Goal: Information Seeking & Learning: Learn about a topic

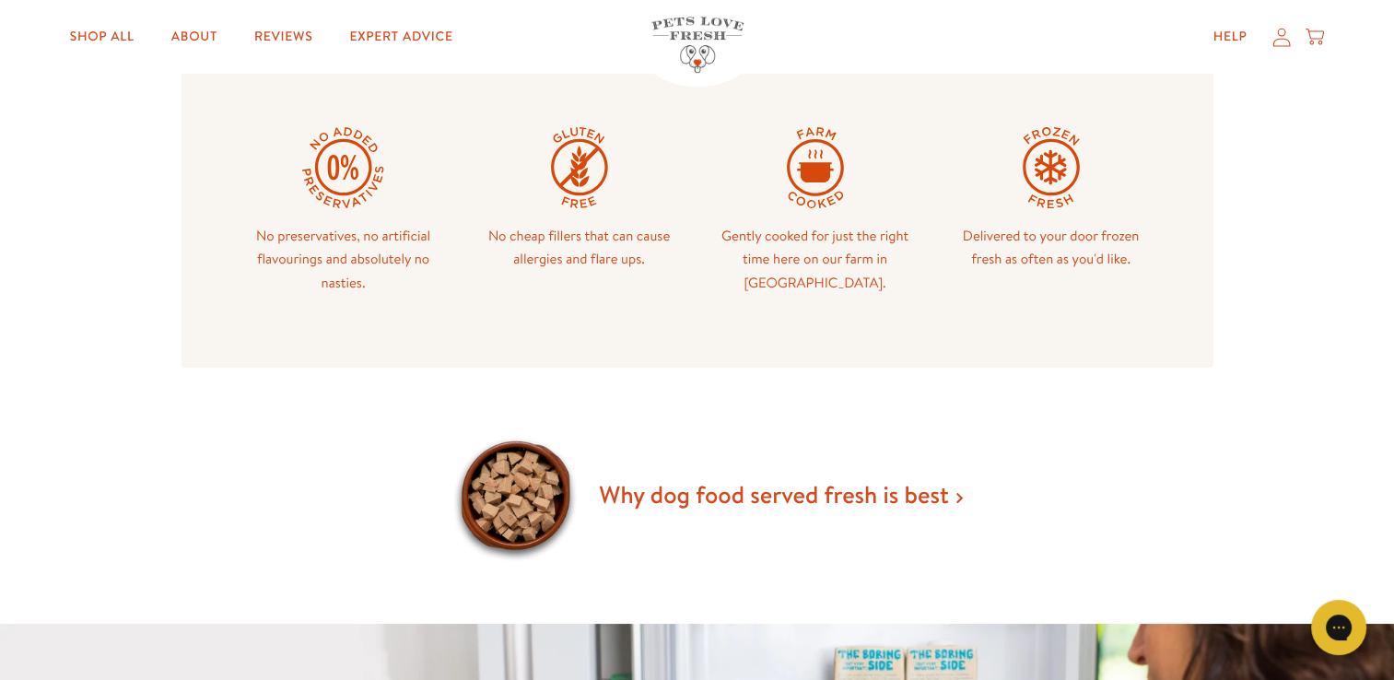
scroll to position [936, 0]
click at [703, 496] on link "Why dog food served fresh is best" at bounding box center [780, 496] width 363 height 33
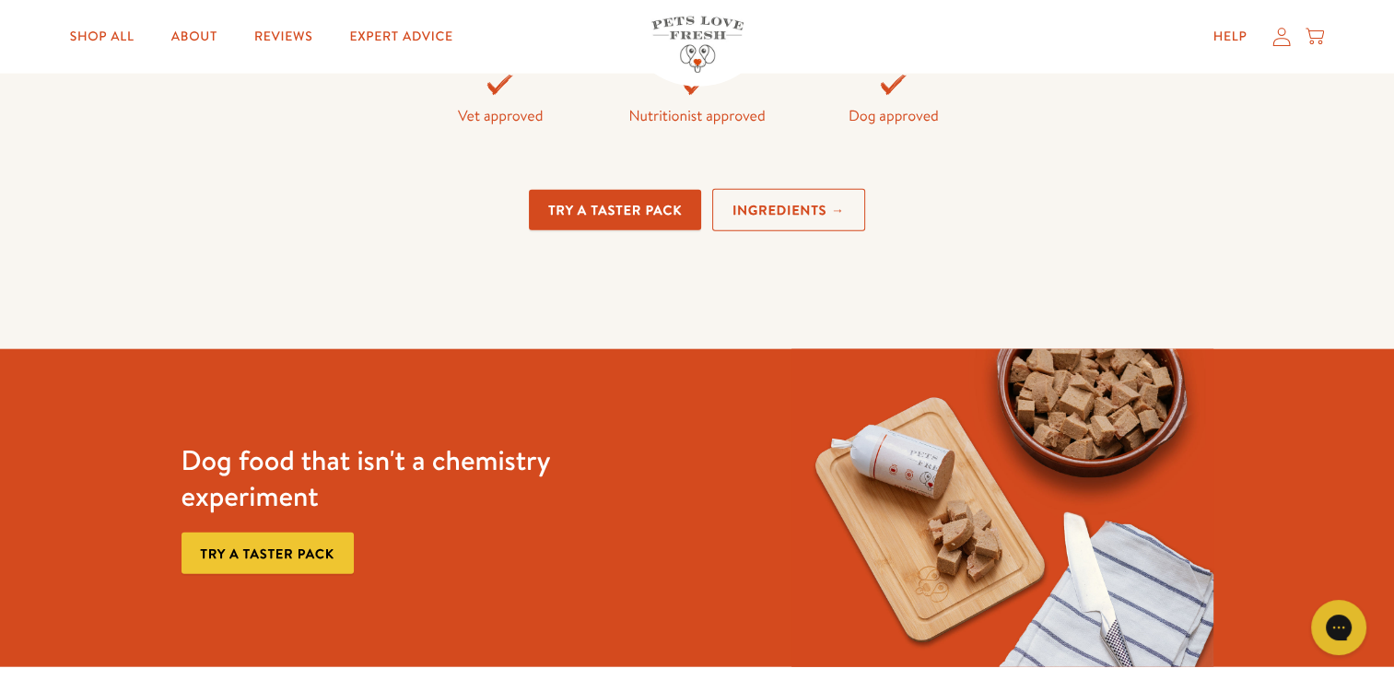
scroll to position [4268, 0]
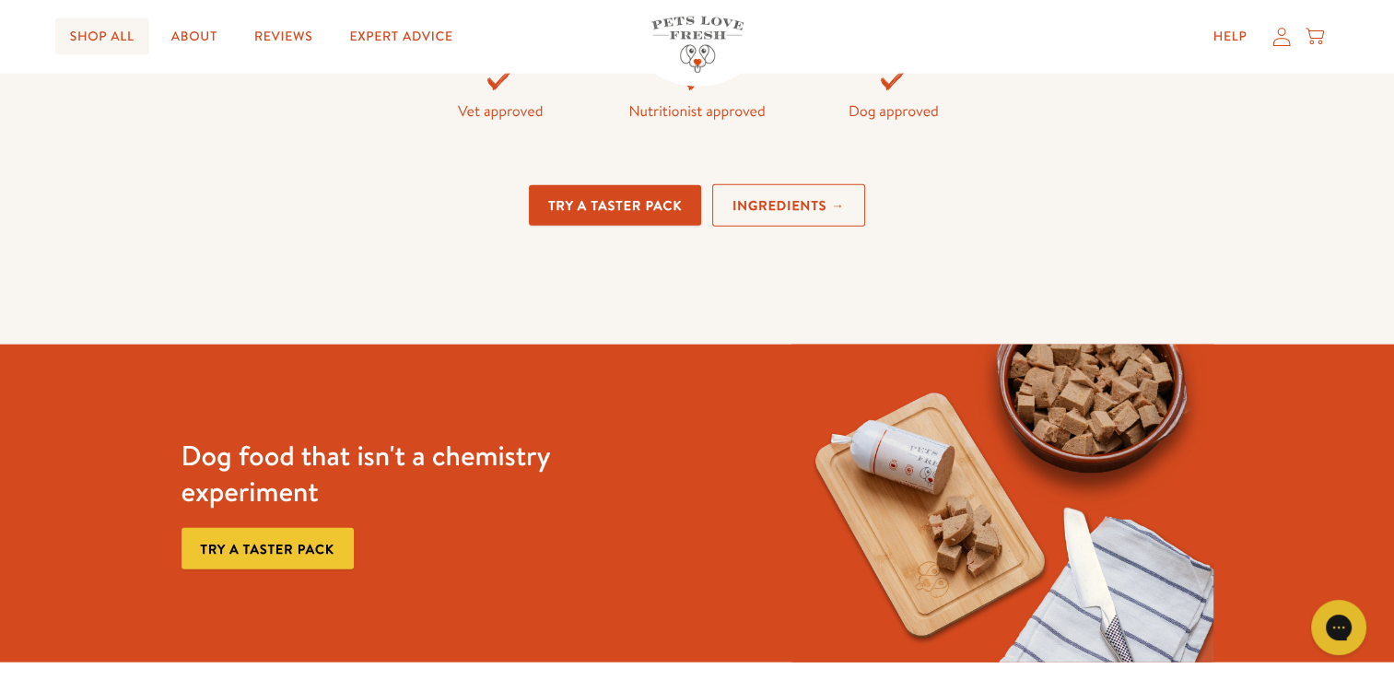
click at [120, 33] on link "Shop All" at bounding box center [102, 36] width 94 height 37
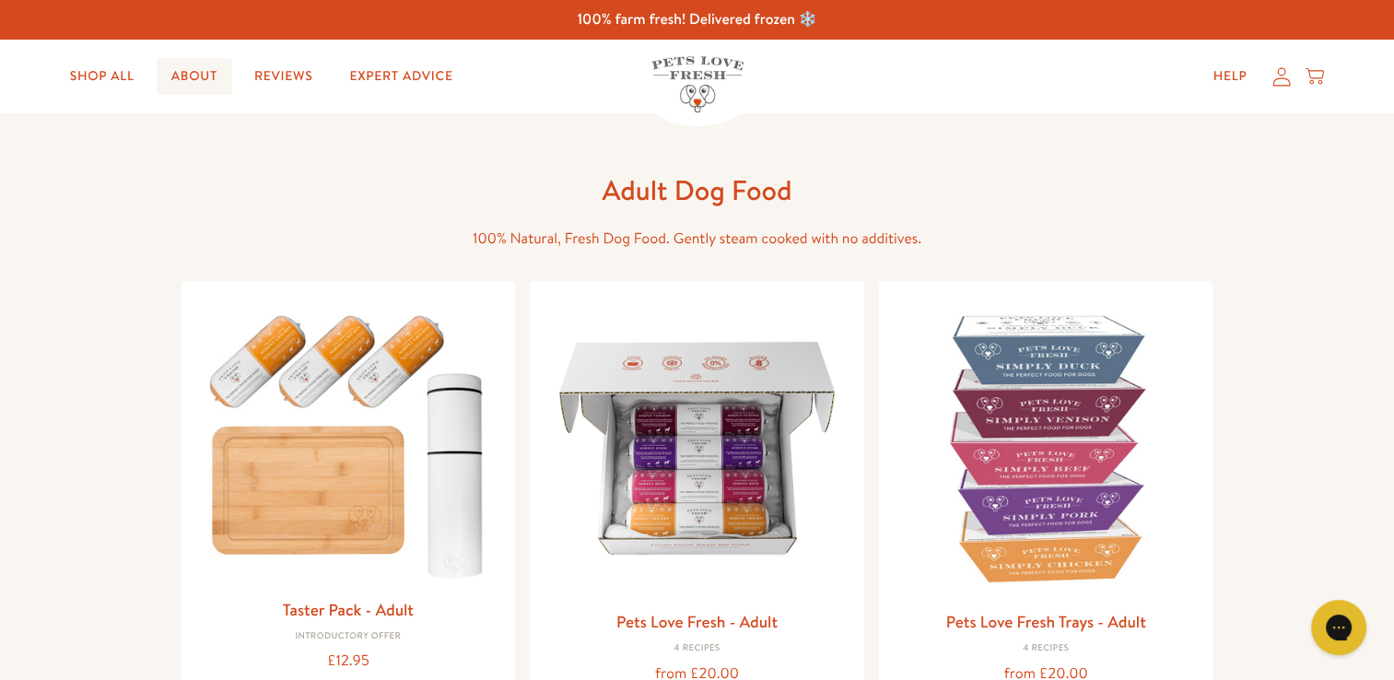
click at [204, 67] on link "About" at bounding box center [195, 76] width 76 height 37
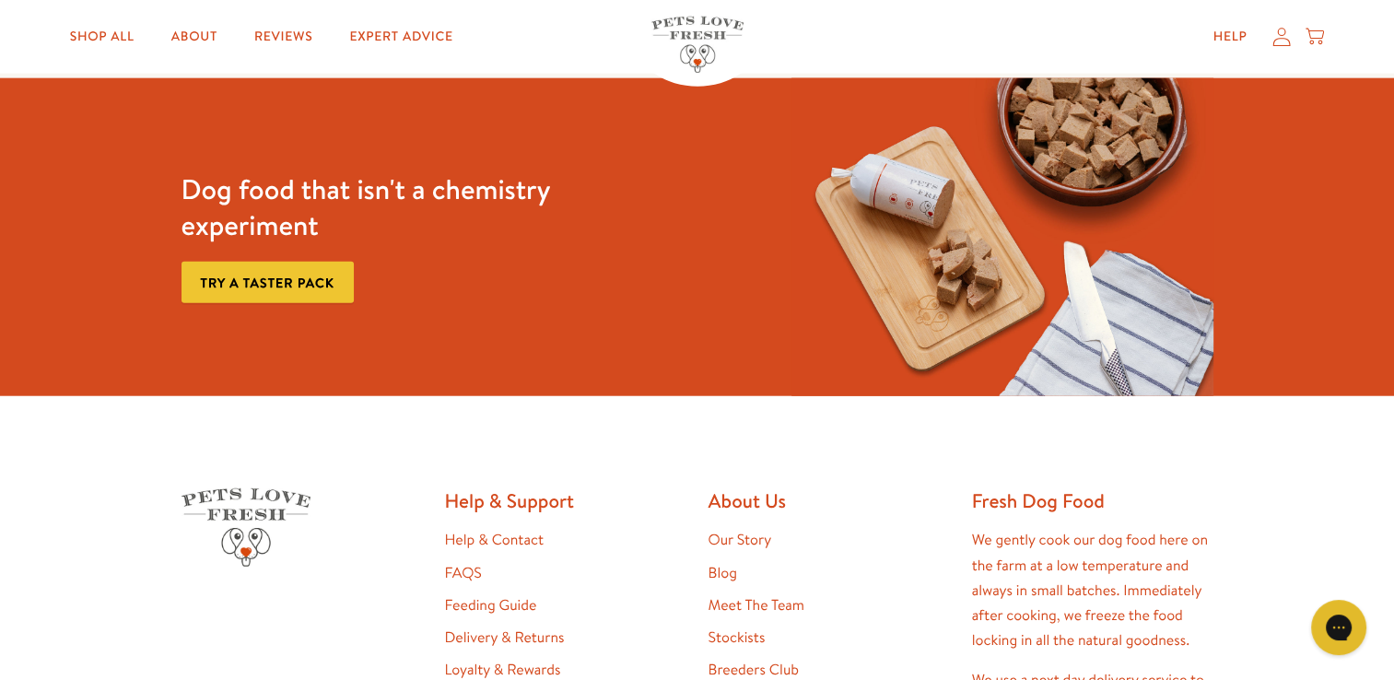
scroll to position [4686, 0]
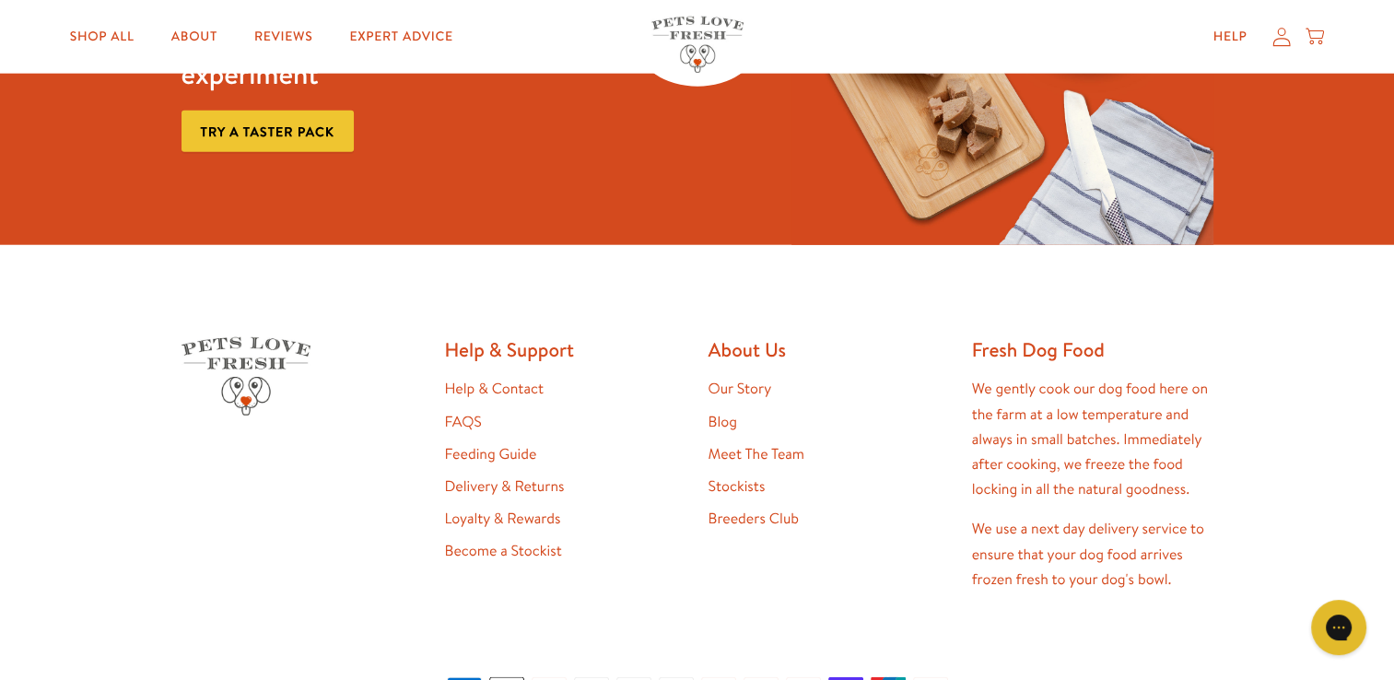
click at [465, 418] on link "FAQS" at bounding box center [463, 422] width 37 height 20
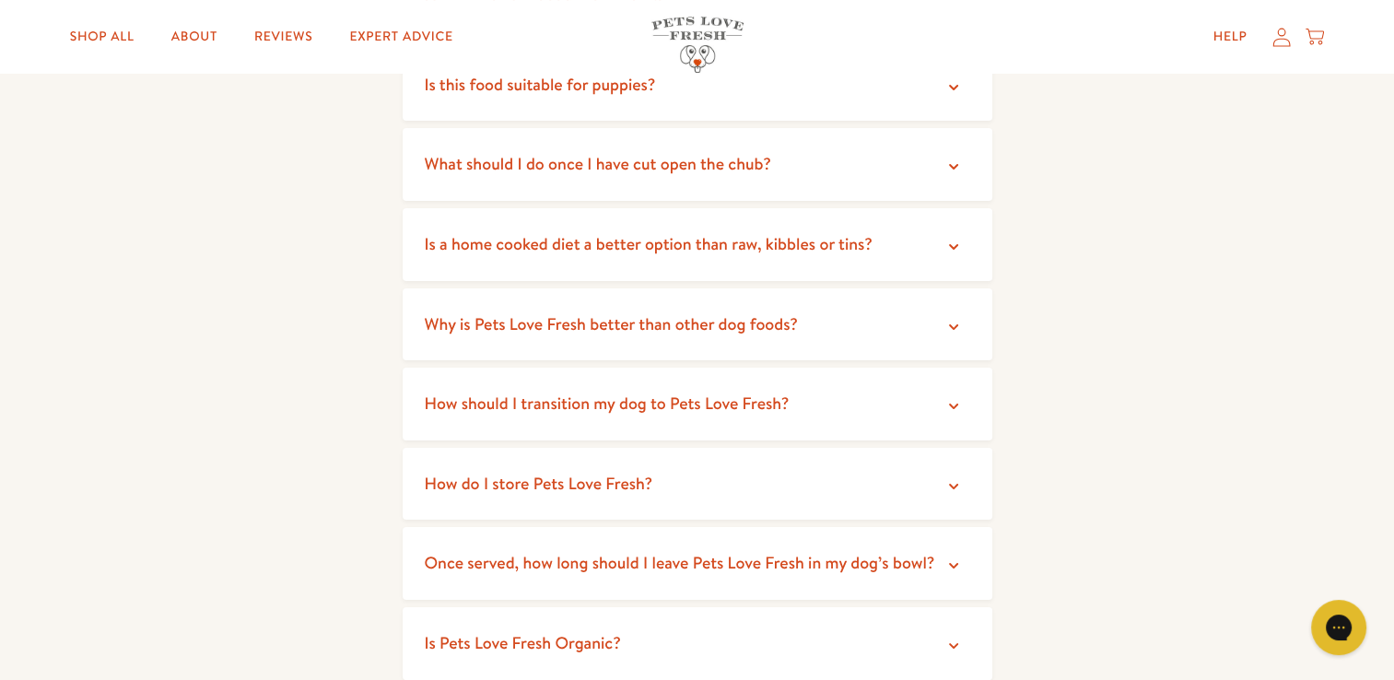
scroll to position [335, 0]
click at [839, 256] on summary "Is a home cooked diet a better option than raw, kibbles or tins?" at bounding box center [698, 243] width 590 height 73
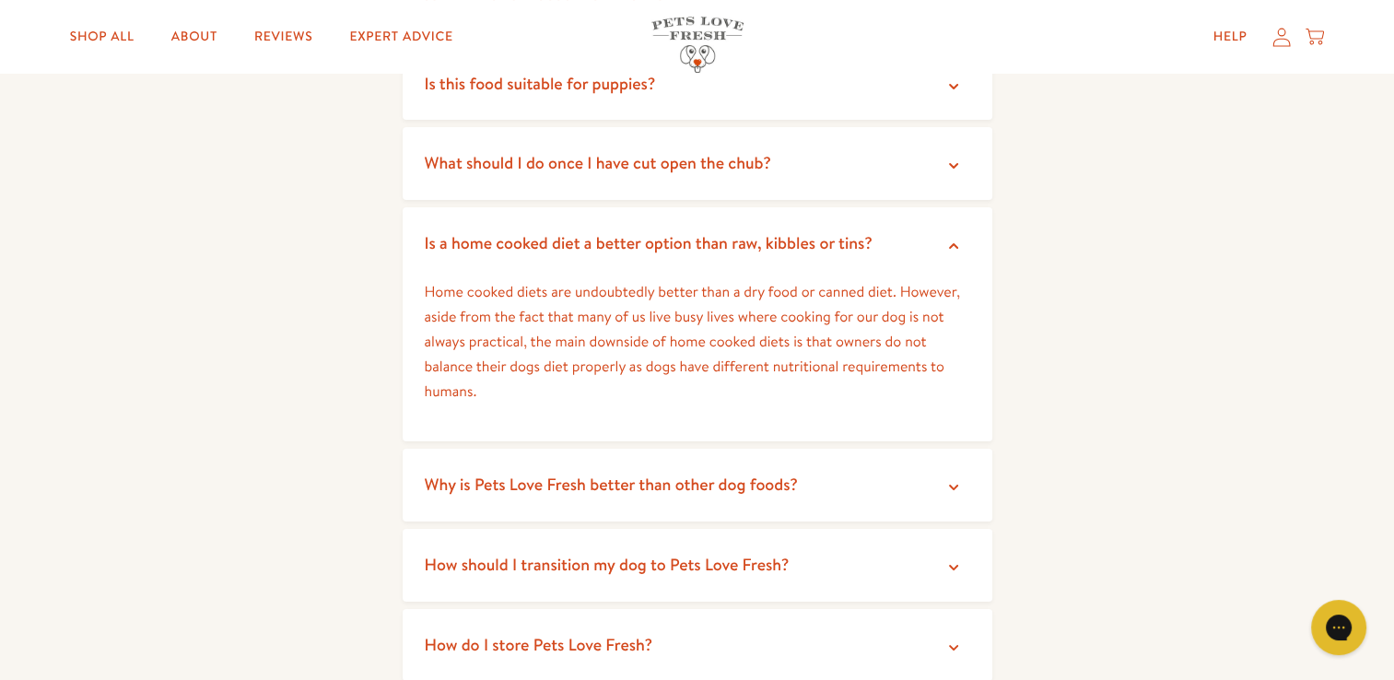
click at [839, 256] on summary "Is a home cooked diet a better option than raw, kibbles or tins?" at bounding box center [698, 243] width 590 height 73
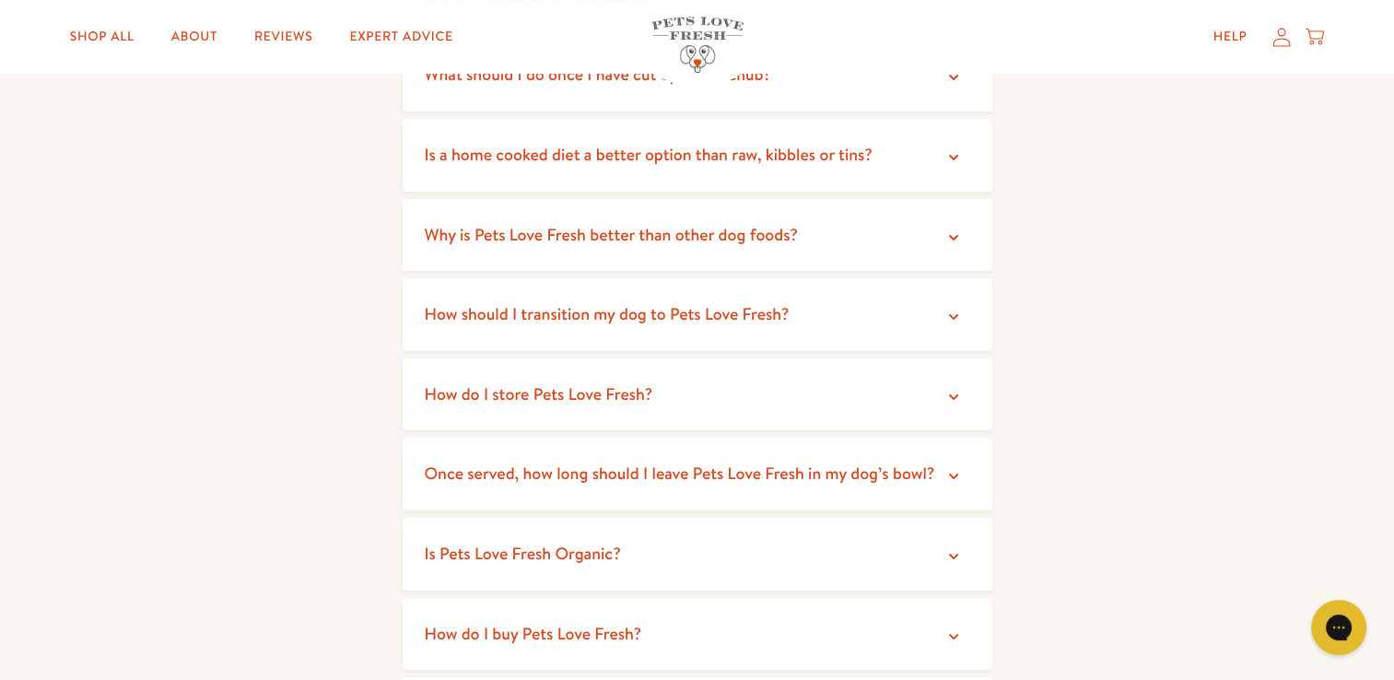
scroll to position [428, 0]
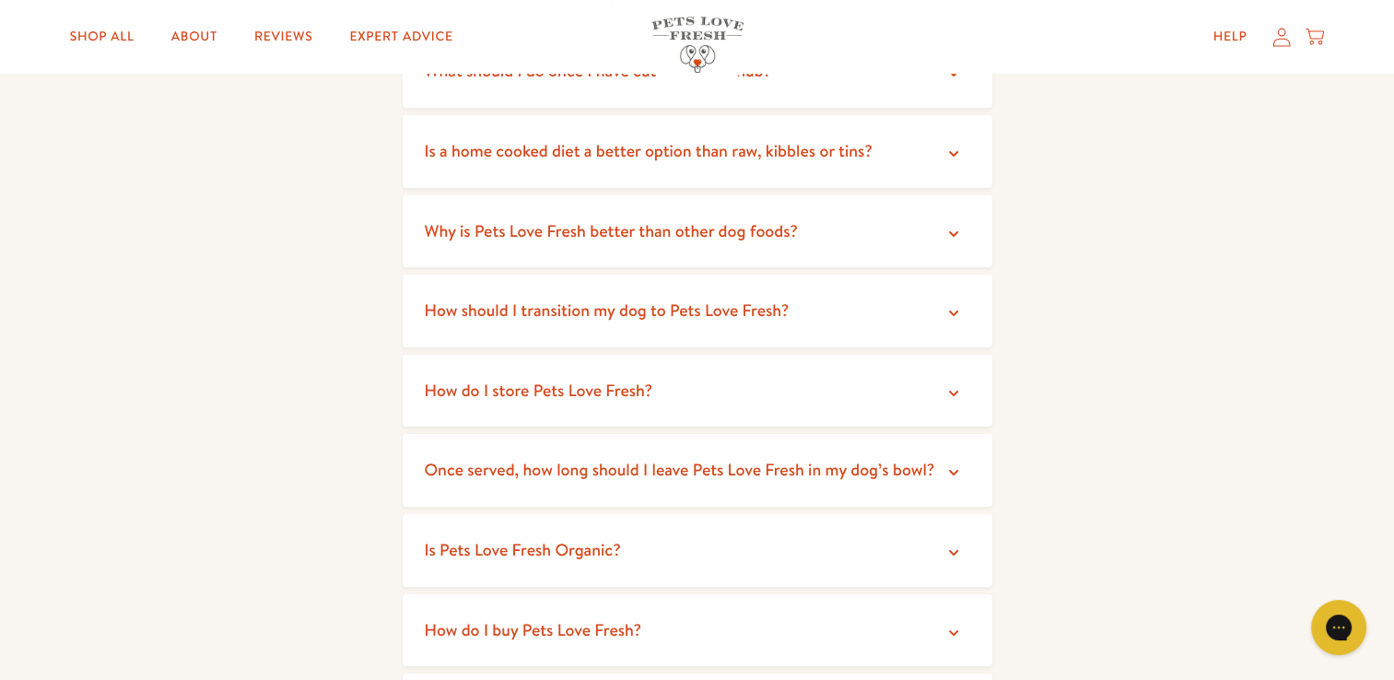
click at [813, 326] on summary "How should I transition my dog to Pets Love Fresh?" at bounding box center [698, 311] width 590 height 73
